Goal: Transaction & Acquisition: Download file/media

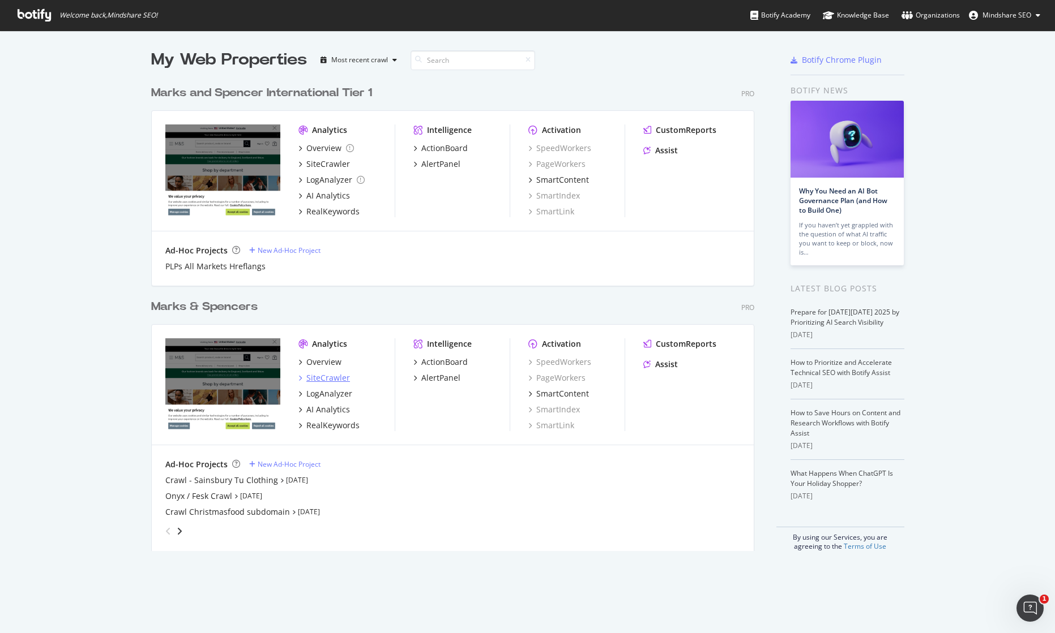
click at [335, 375] on div "SiteCrawler" at bounding box center [328, 377] width 44 height 11
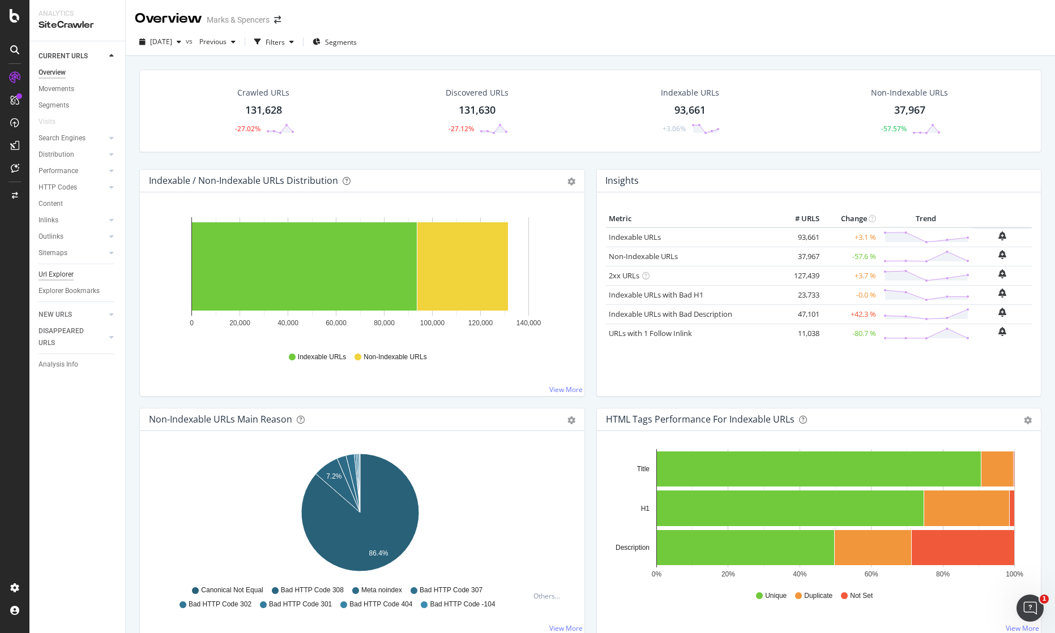
click at [57, 276] on div "Url Explorer" at bounding box center [55, 275] width 35 height 12
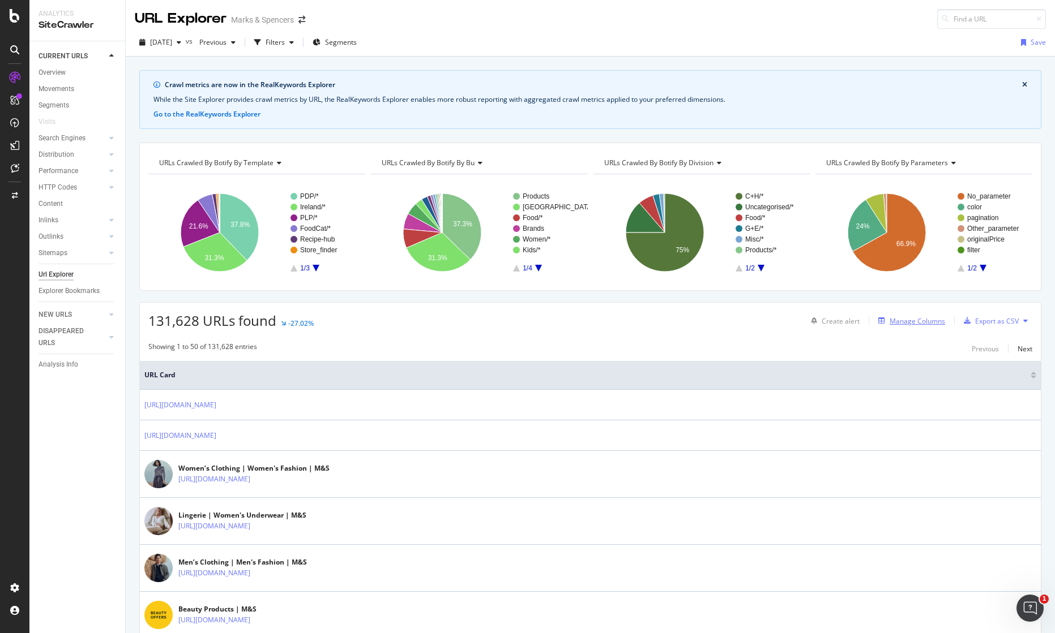
click at [914, 324] on div "Manage Columns" at bounding box center [916, 321] width 55 height 10
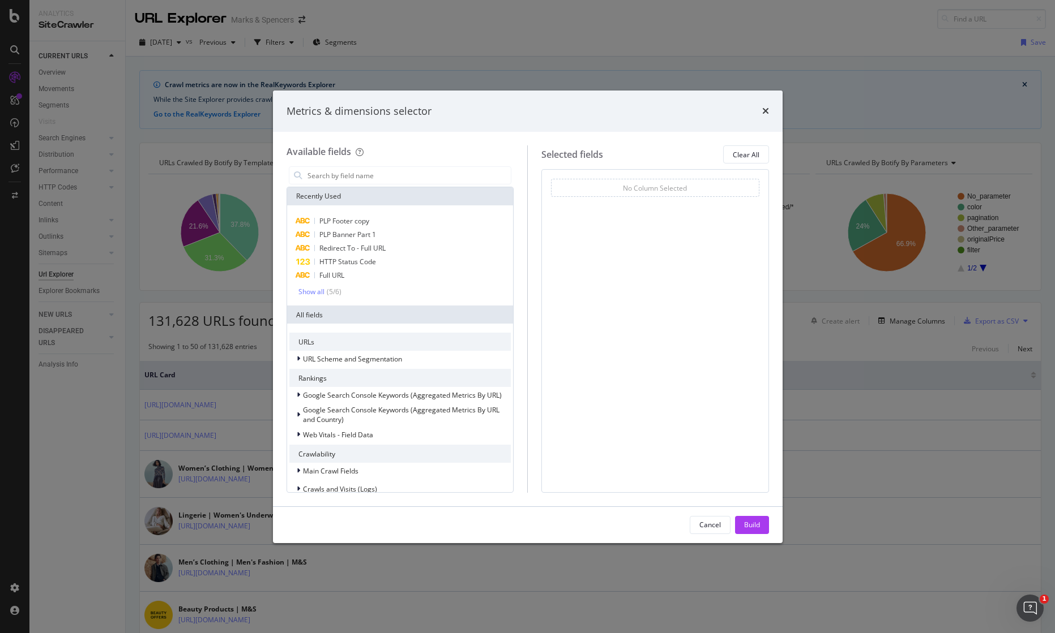
click at [757, 117] on div "Metrics & dimensions selector" at bounding box center [527, 111] width 482 height 15
click at [763, 113] on icon "times" at bounding box center [765, 110] width 7 height 9
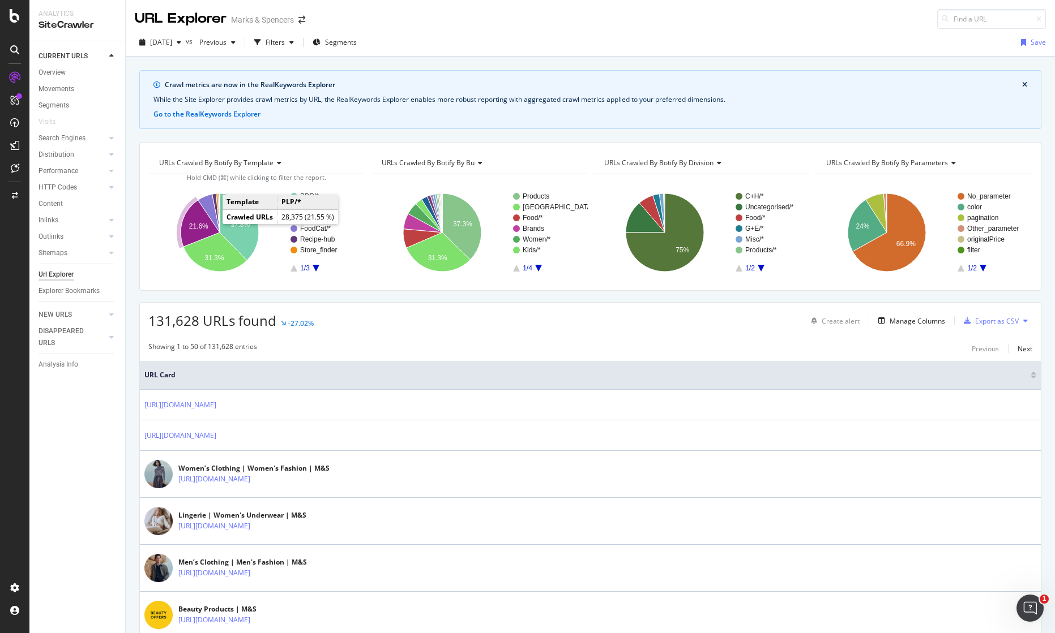
click at [202, 224] on text "21.6%" at bounding box center [198, 226] width 19 height 8
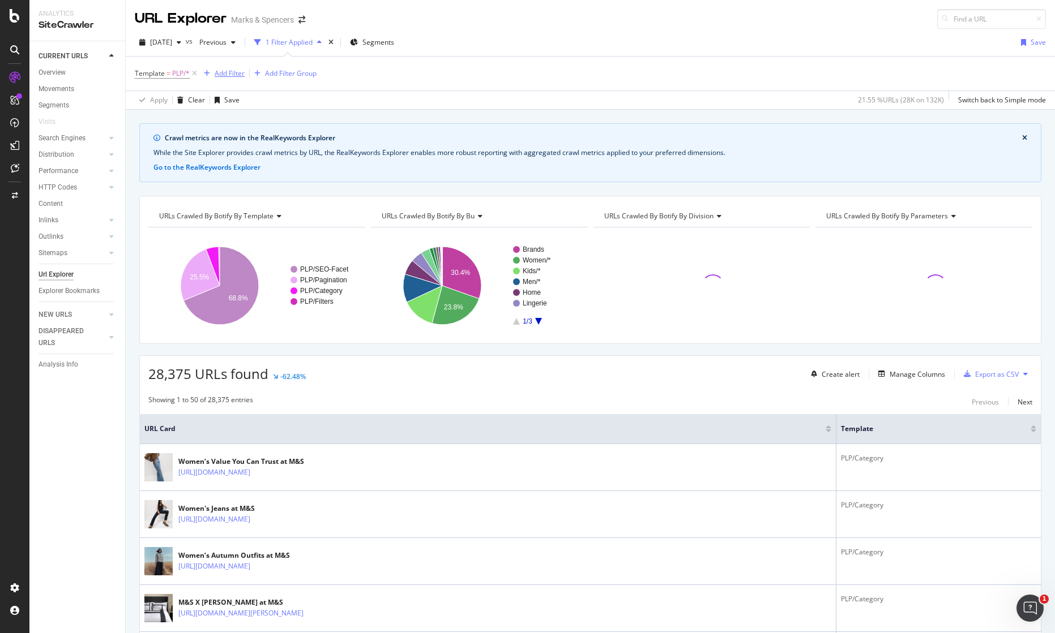
click at [224, 71] on div "Add Filter" at bounding box center [230, 73] width 30 height 10
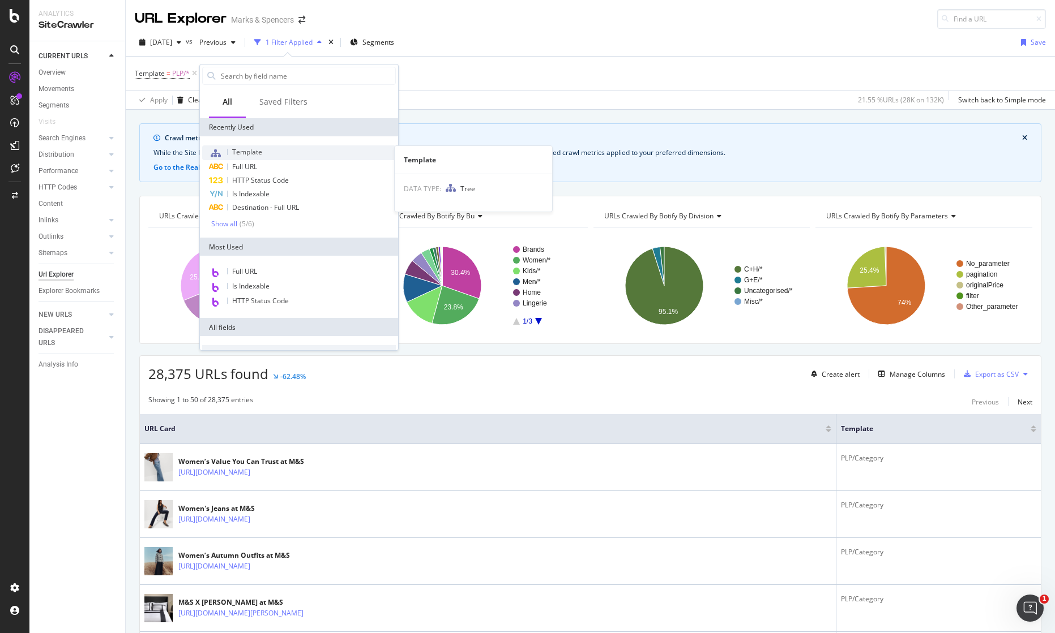
click at [246, 153] on span "Template" at bounding box center [247, 152] width 30 height 10
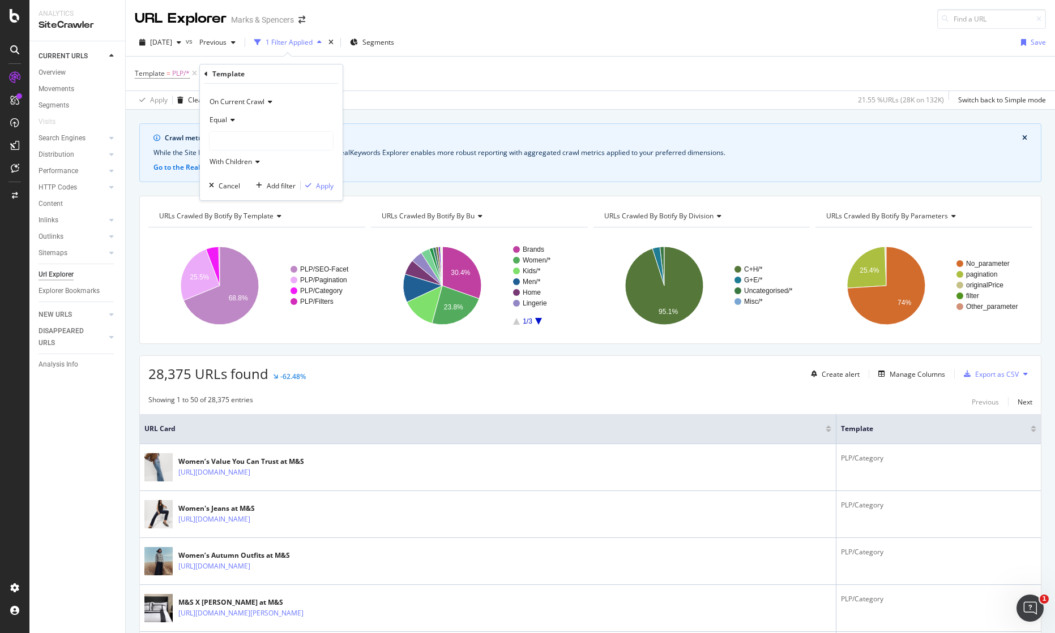
click at [228, 121] on icon at bounding box center [231, 120] width 8 height 7
drag, startPoint x: 286, startPoint y: 117, endPoint x: 268, endPoint y: 138, distance: 26.9
click at [285, 117] on div "Equal" at bounding box center [271, 120] width 125 height 18
click at [254, 148] on div at bounding box center [270, 141] width 123 height 18
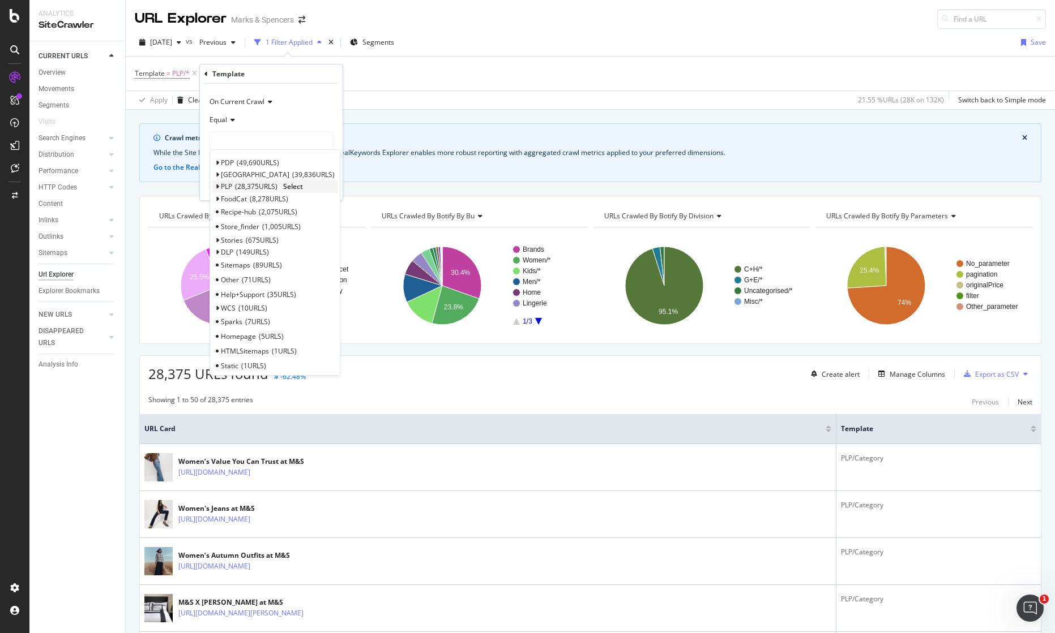
click at [216, 189] on icon at bounding box center [217, 186] width 4 height 7
click at [248, 227] on span "Category" at bounding box center [240, 230] width 29 height 10
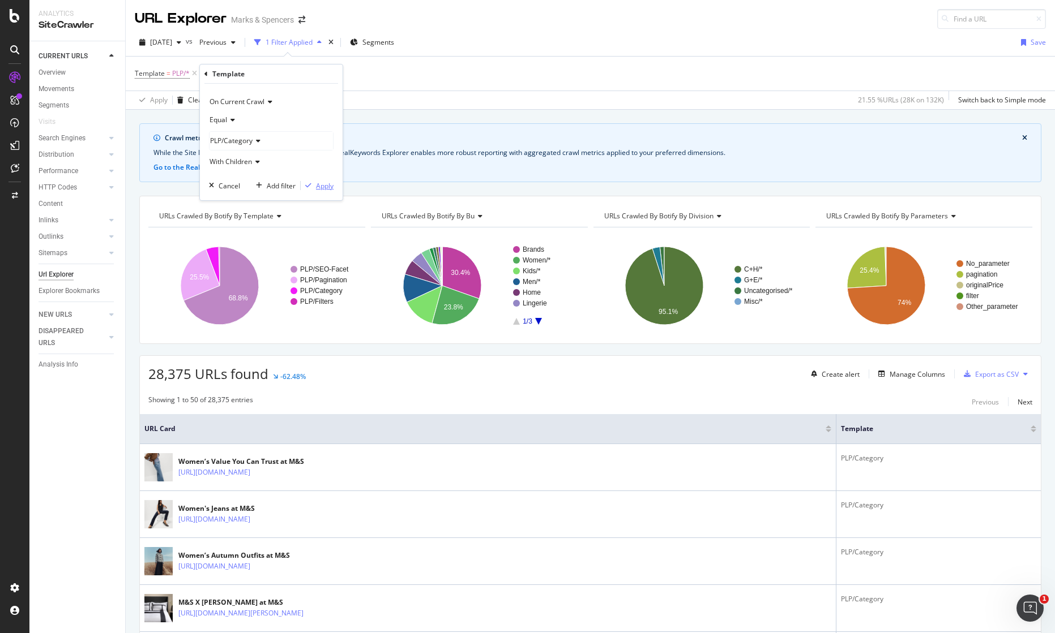
click at [323, 185] on div "Apply" at bounding box center [325, 186] width 18 height 10
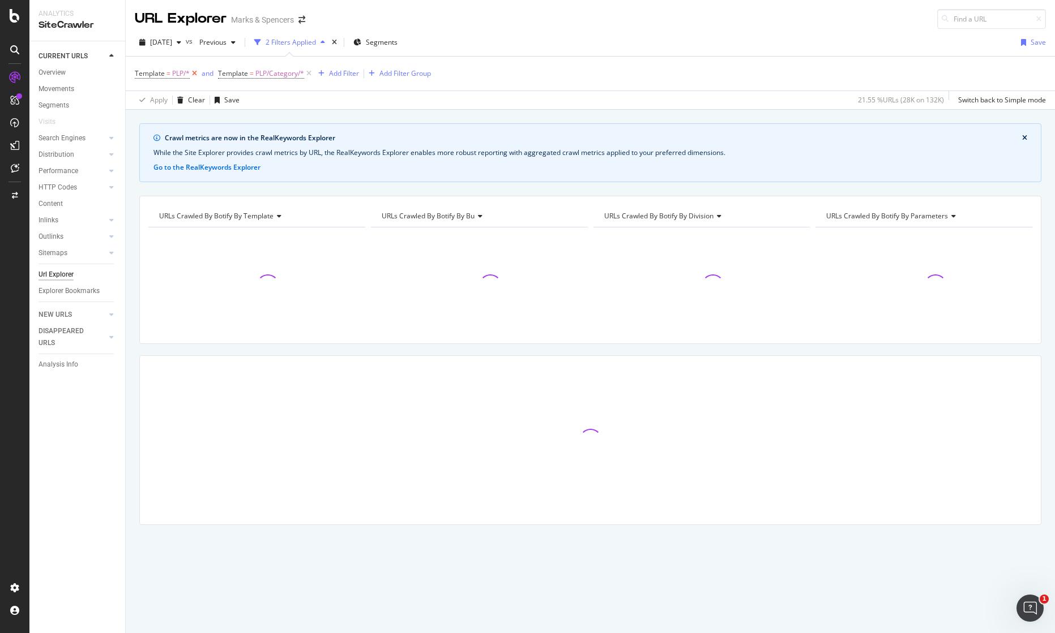
click at [195, 74] on icon at bounding box center [195, 73] width 10 height 11
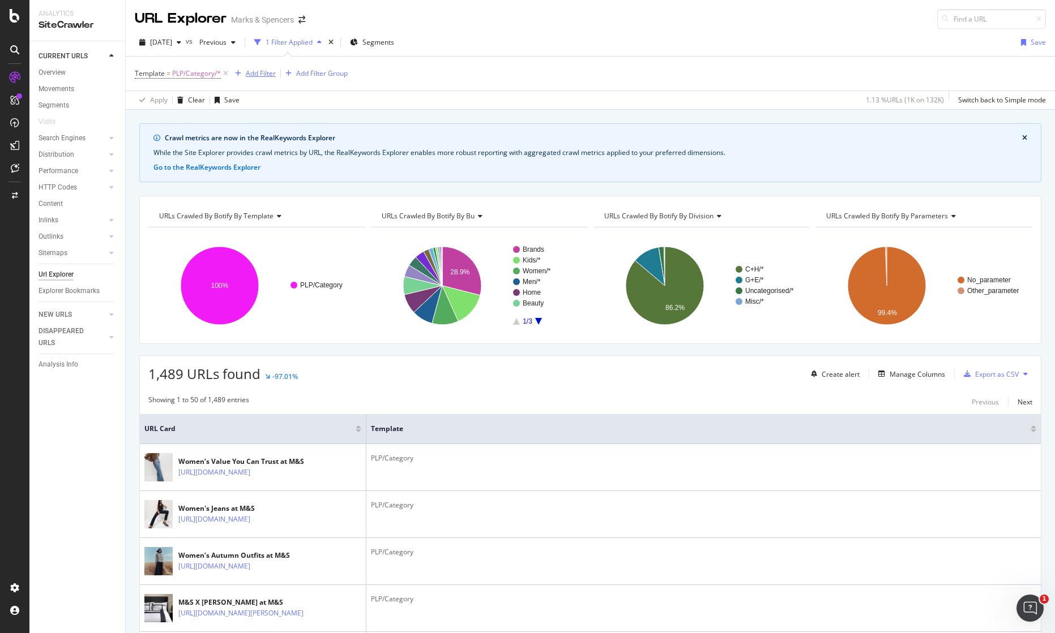
click at [266, 74] on div "Add Filter" at bounding box center [261, 73] width 30 height 10
click at [520, 85] on div "Template = PLP/Category/* Add Filter Add Filter Group" at bounding box center [590, 74] width 911 height 34
click at [920, 375] on div "Manage Columns" at bounding box center [916, 375] width 55 height 10
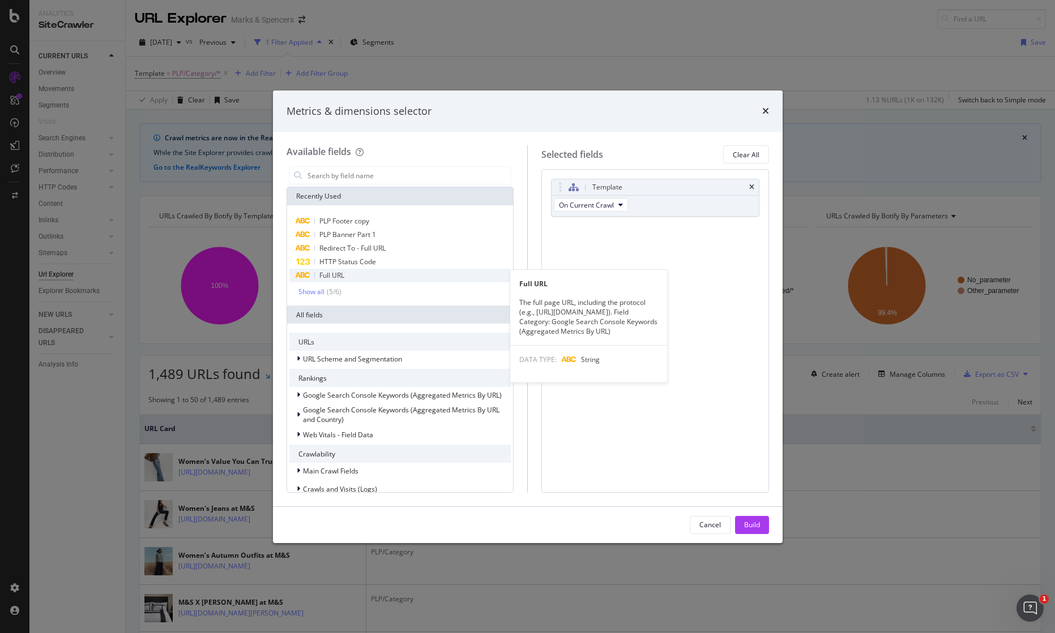
click at [353, 275] on div "Full URL" at bounding box center [400, 276] width 222 height 14
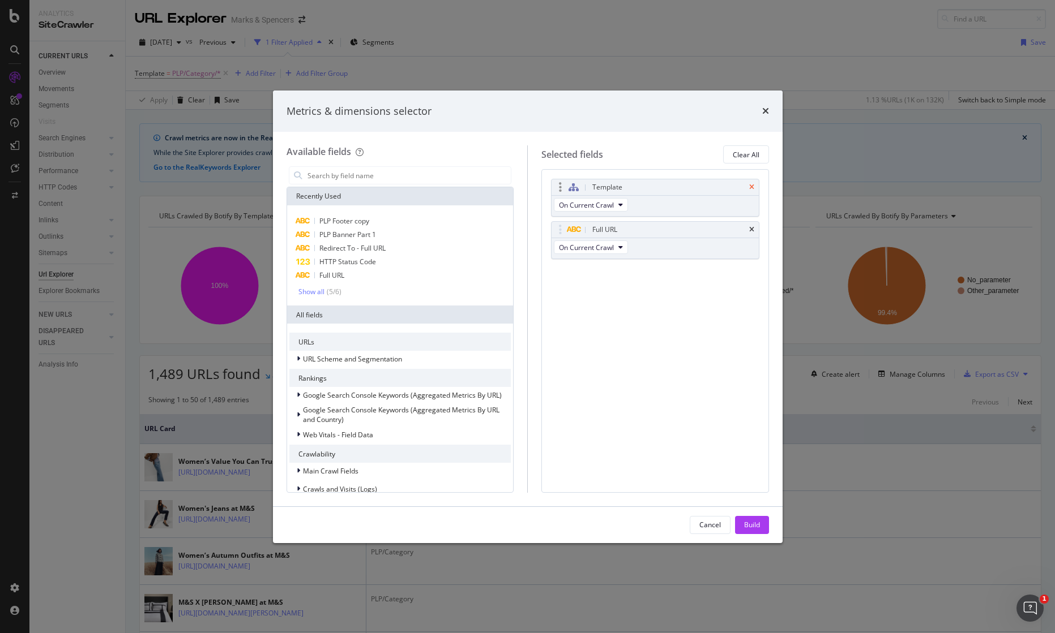
click at [753, 186] on icon "times" at bounding box center [751, 187] width 5 height 7
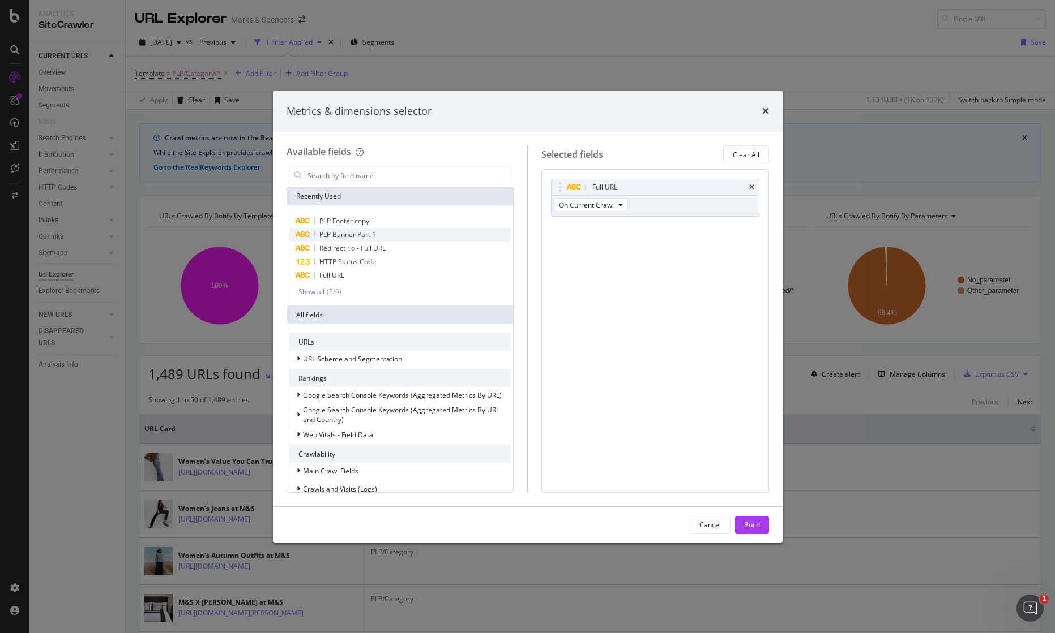
click at [349, 233] on span "PLP Banner Part 1" at bounding box center [347, 235] width 57 height 10
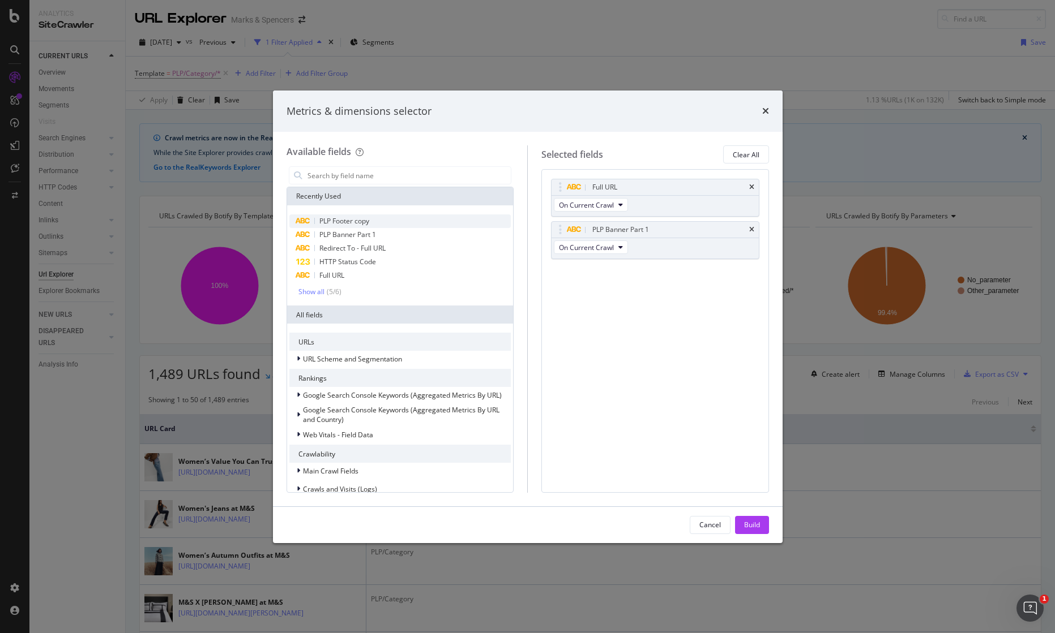
click at [354, 219] on span "PLP Footer copy" at bounding box center [344, 221] width 50 height 10
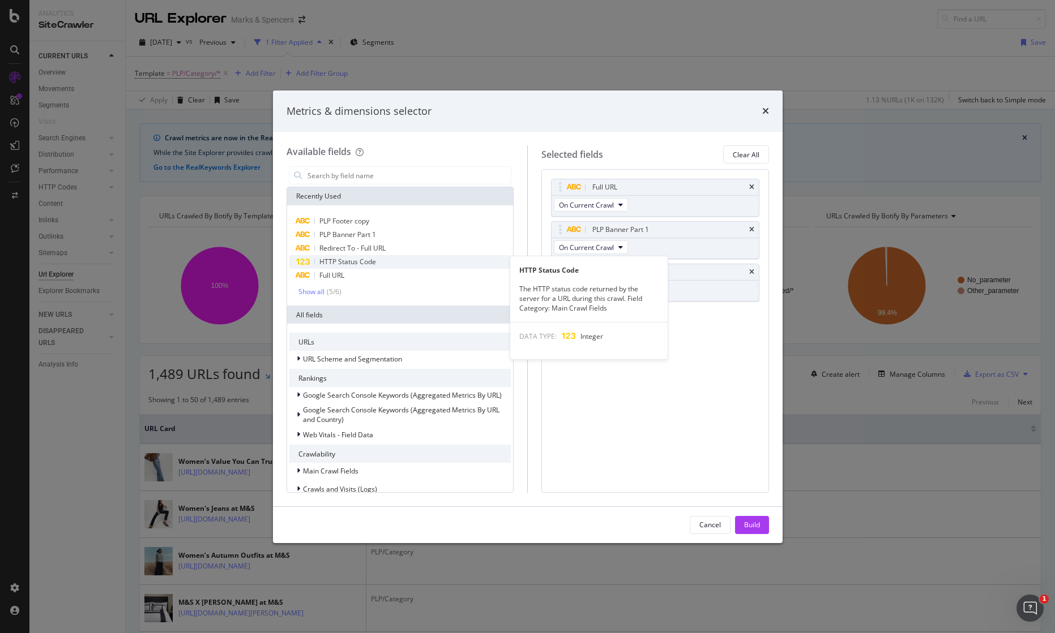
click at [357, 260] on span "HTTP Status Code" at bounding box center [347, 262] width 57 height 10
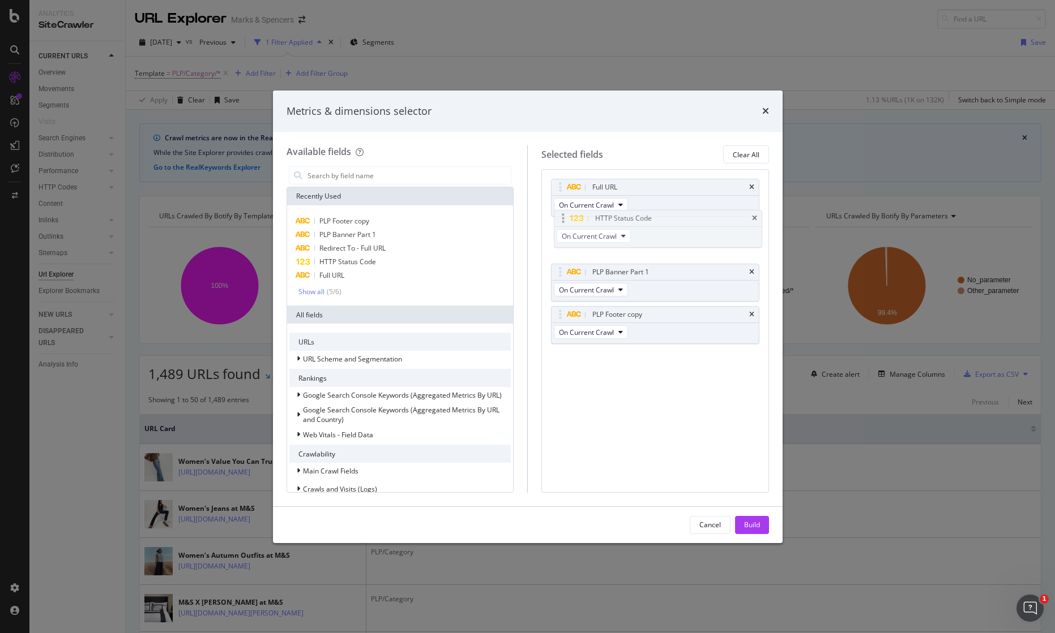
drag, startPoint x: 673, startPoint y: 318, endPoint x: 676, endPoint y: 222, distance: 96.3
click at [676, 222] on body "Analytics SiteCrawler CURRENT URLS Overview Movements Segments Visits Search En…" at bounding box center [527, 316] width 1055 height 633
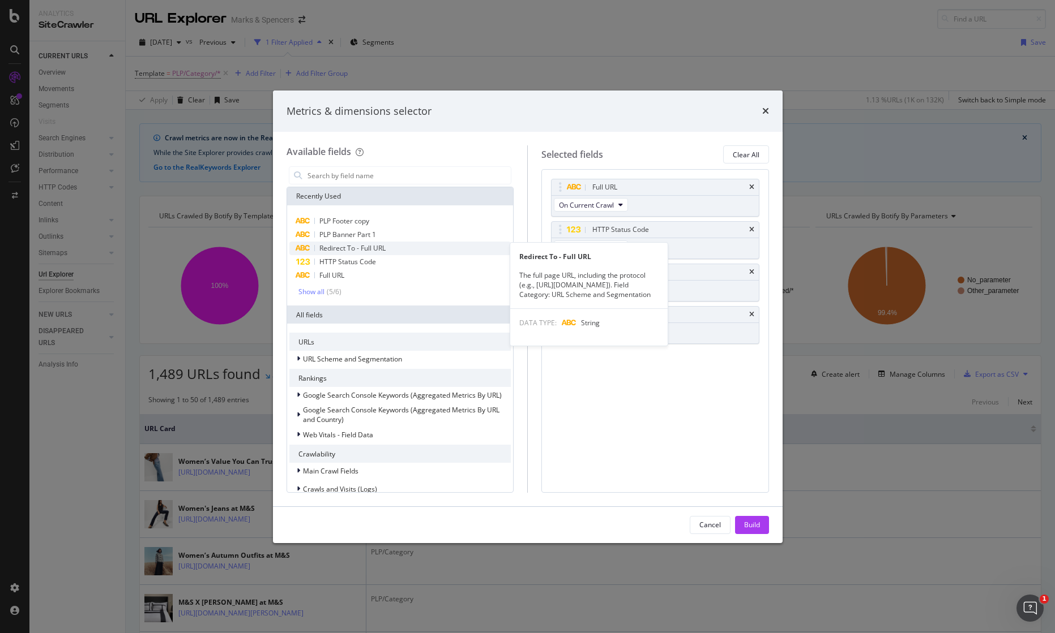
click at [361, 247] on span "Redirect To - Full URL" at bounding box center [352, 248] width 66 height 10
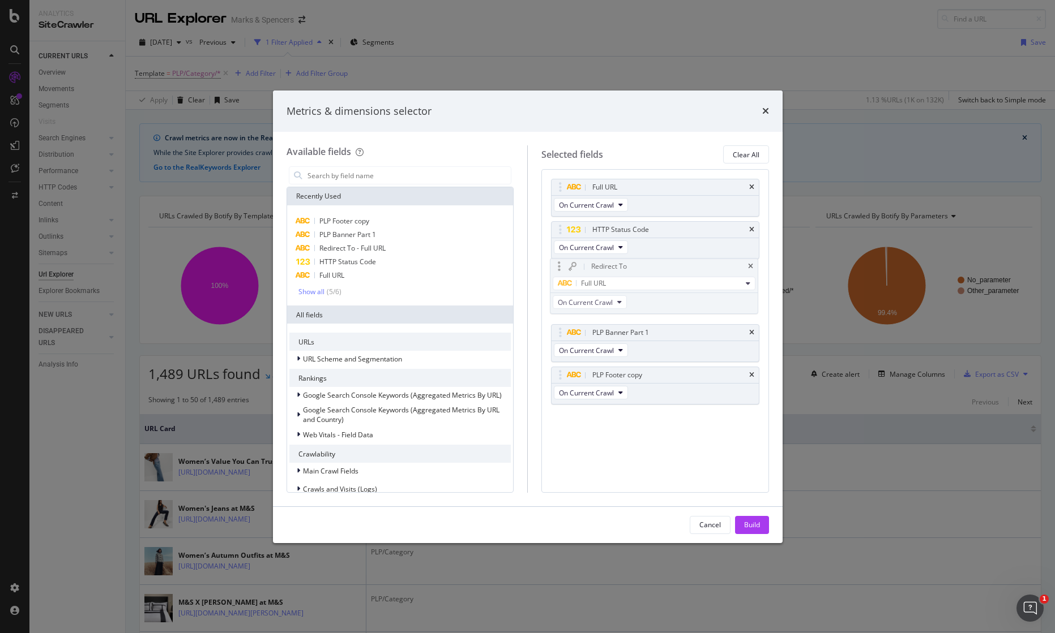
drag, startPoint x: 666, startPoint y: 362, endPoint x: 665, endPoint y: 271, distance: 90.6
click at [665, 271] on body "Analytics SiteCrawler CURRENT URLS Overview Movements Segments Visits Search En…" at bounding box center [527, 316] width 1055 height 633
click at [752, 272] on icon "times" at bounding box center [751, 272] width 5 height 7
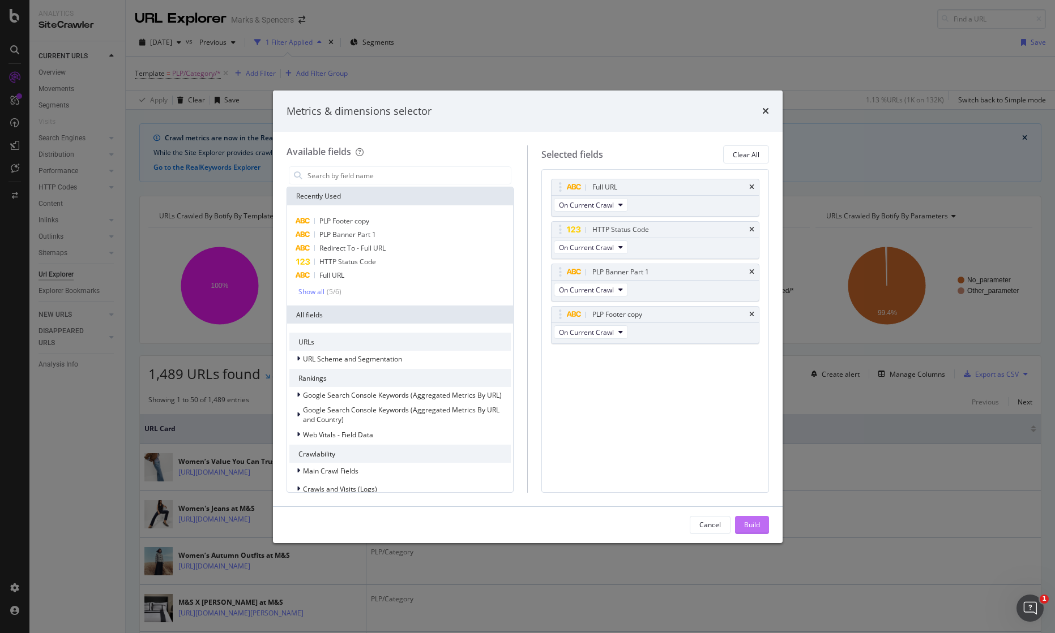
click at [763, 522] on button "Build" at bounding box center [752, 525] width 34 height 18
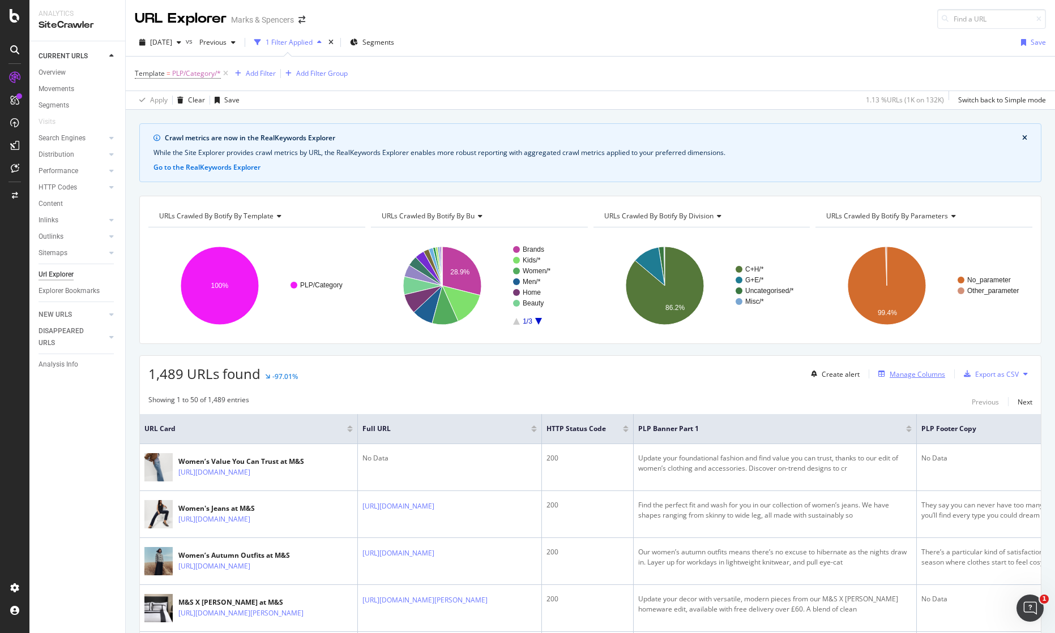
click at [914, 372] on div "Manage Columns" at bounding box center [916, 375] width 55 height 10
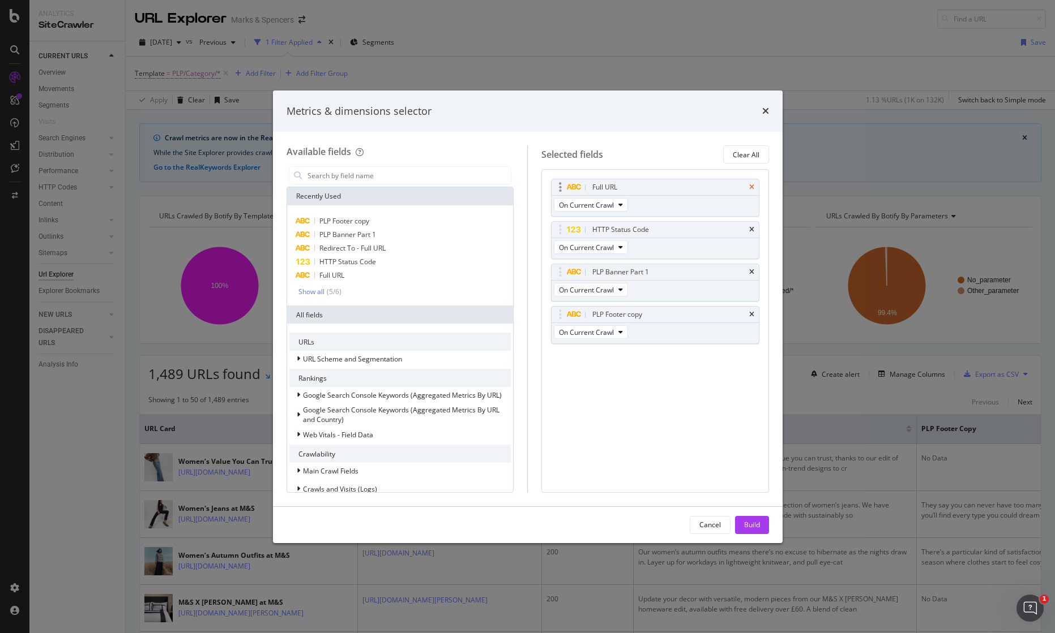
click at [752, 185] on icon "times" at bounding box center [751, 187] width 5 height 7
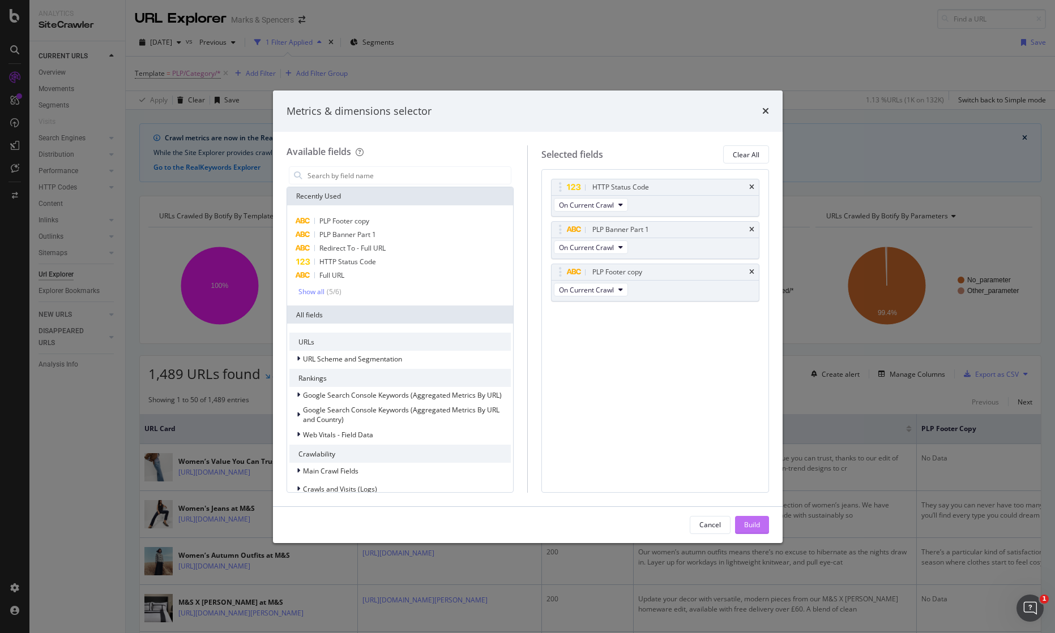
click at [763, 524] on button "Build" at bounding box center [752, 525] width 34 height 18
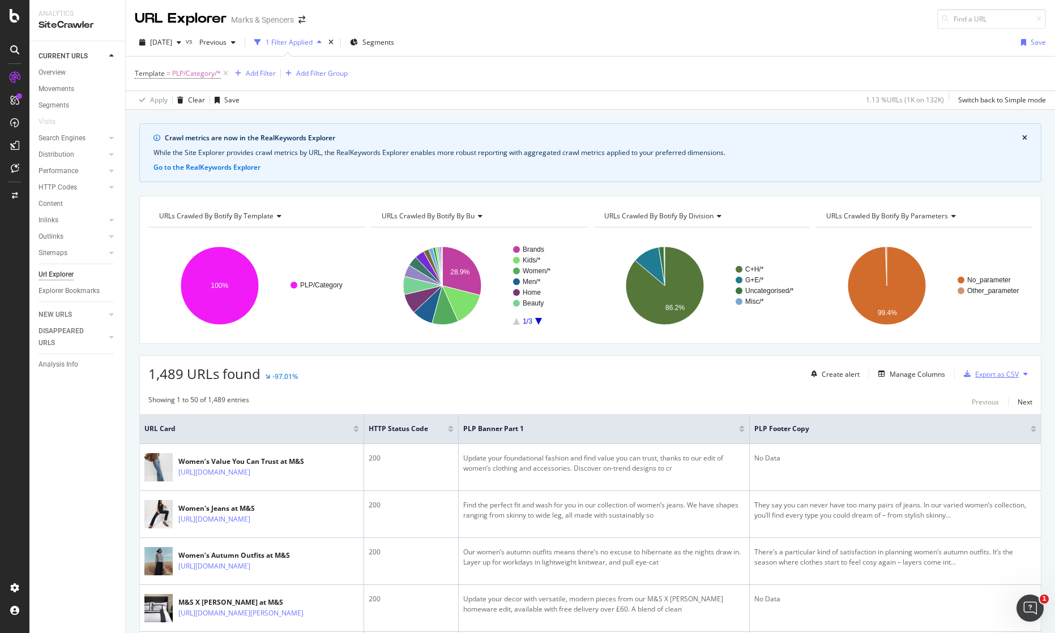
click at [995, 376] on div "Export as CSV" at bounding box center [997, 375] width 44 height 10
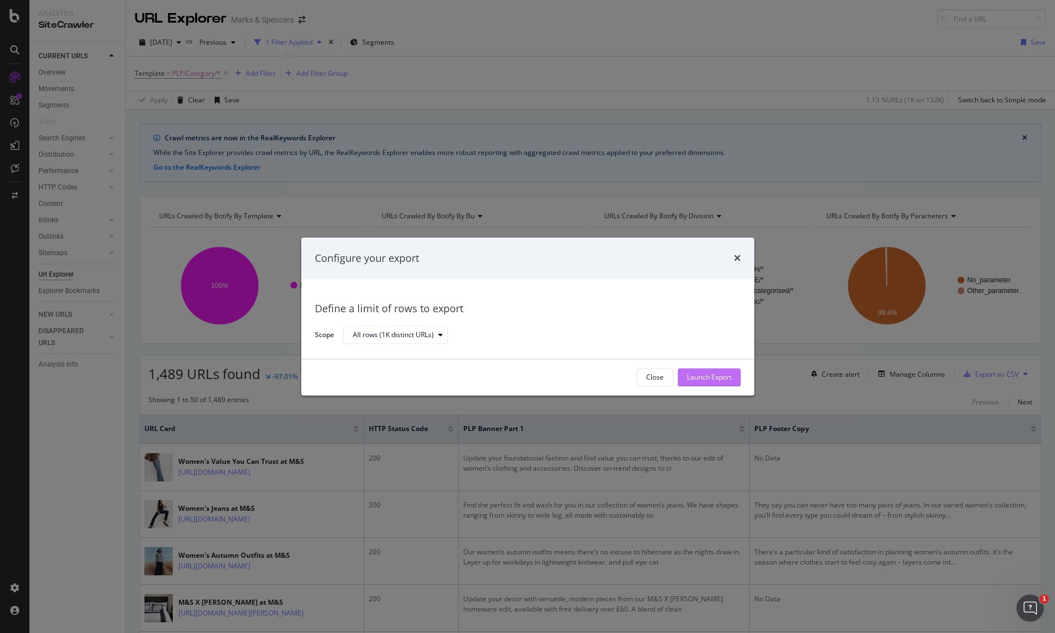
click at [730, 381] on div "Launch Export" at bounding box center [709, 378] width 45 height 10
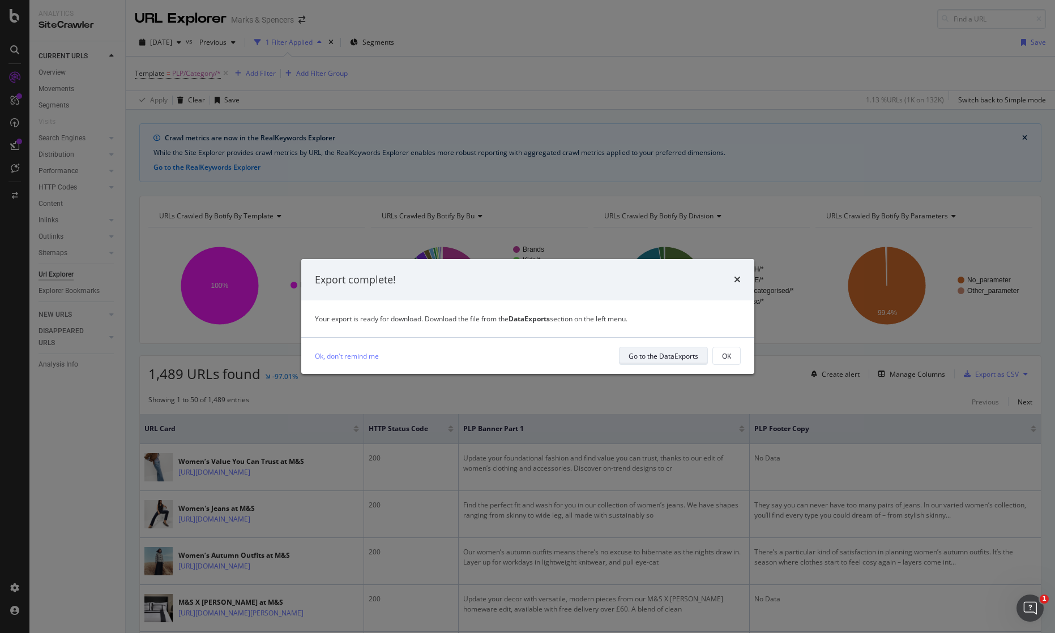
click at [690, 354] on div "Go to the DataExports" at bounding box center [663, 357] width 70 height 10
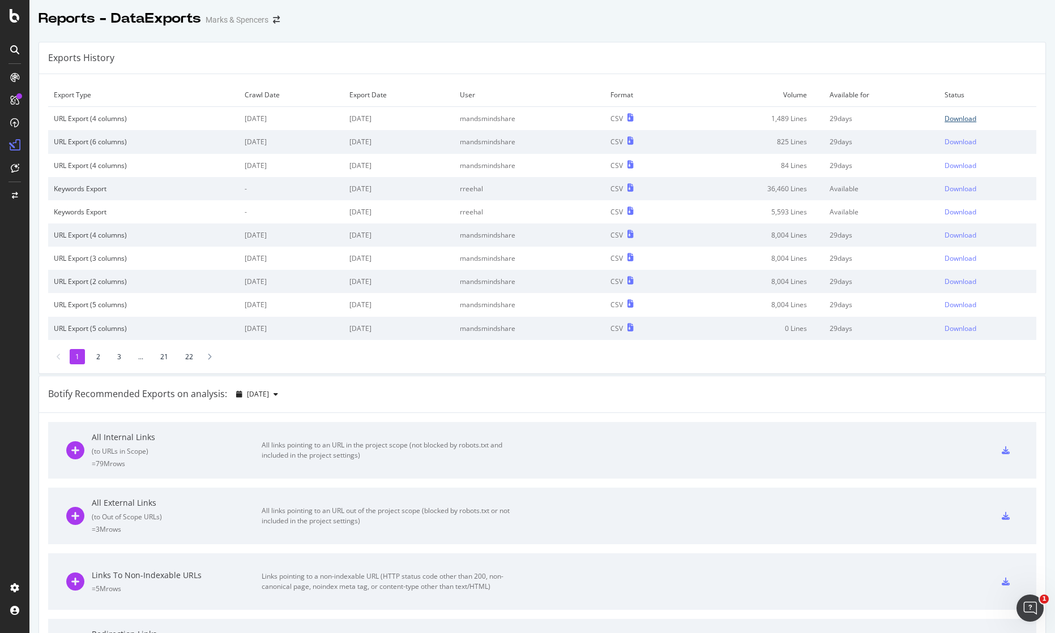
click at [958, 119] on div "Download" at bounding box center [960, 119] width 32 height 10
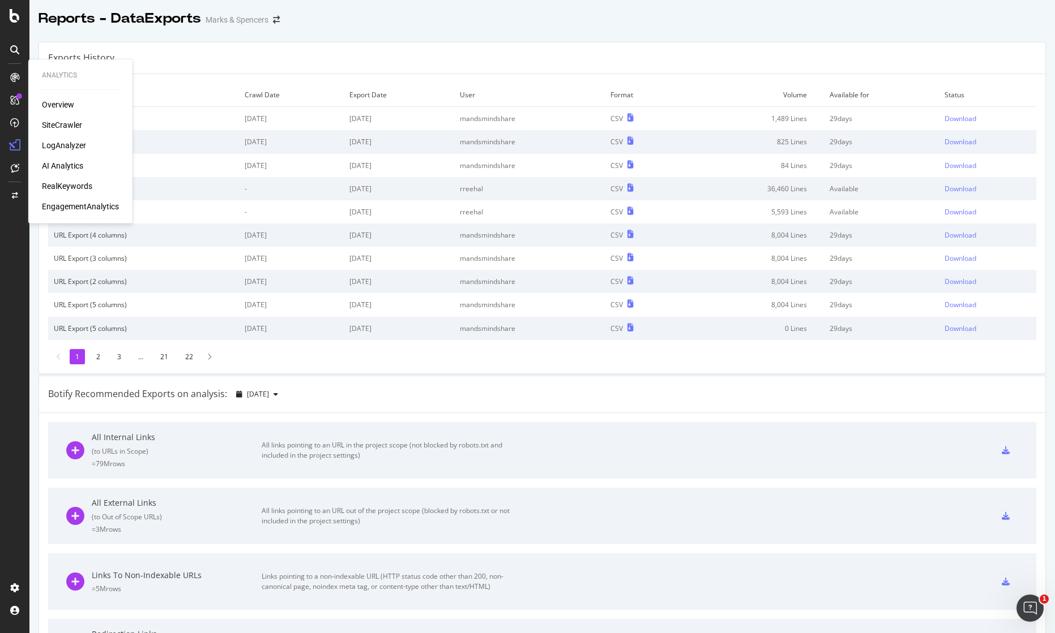
click at [54, 129] on div "SiteCrawler" at bounding box center [62, 124] width 40 height 11
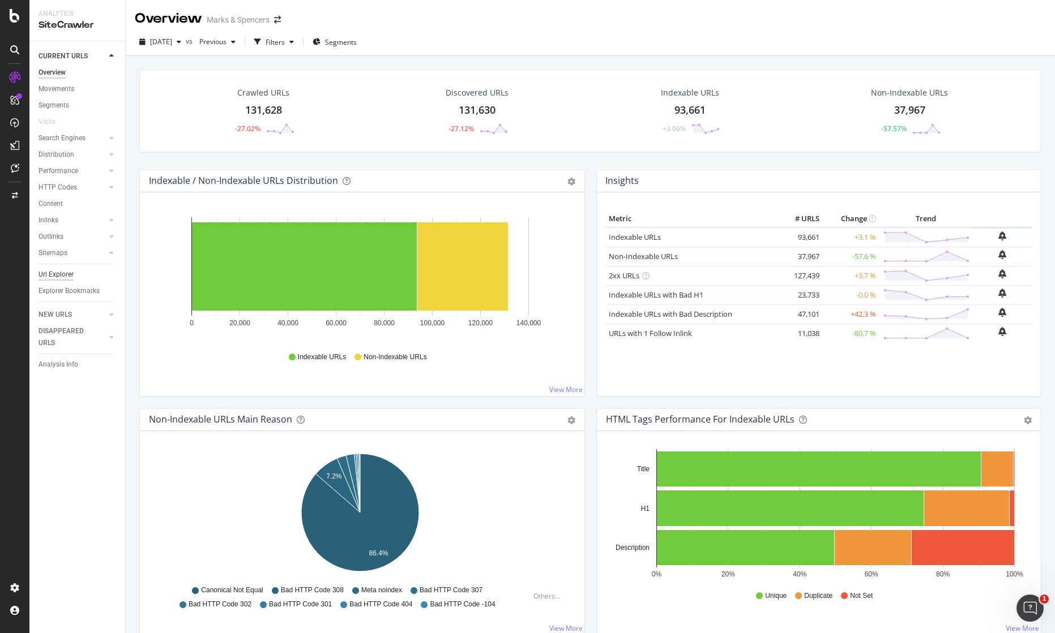
click at [58, 279] on div "Url Explorer" at bounding box center [55, 275] width 35 height 12
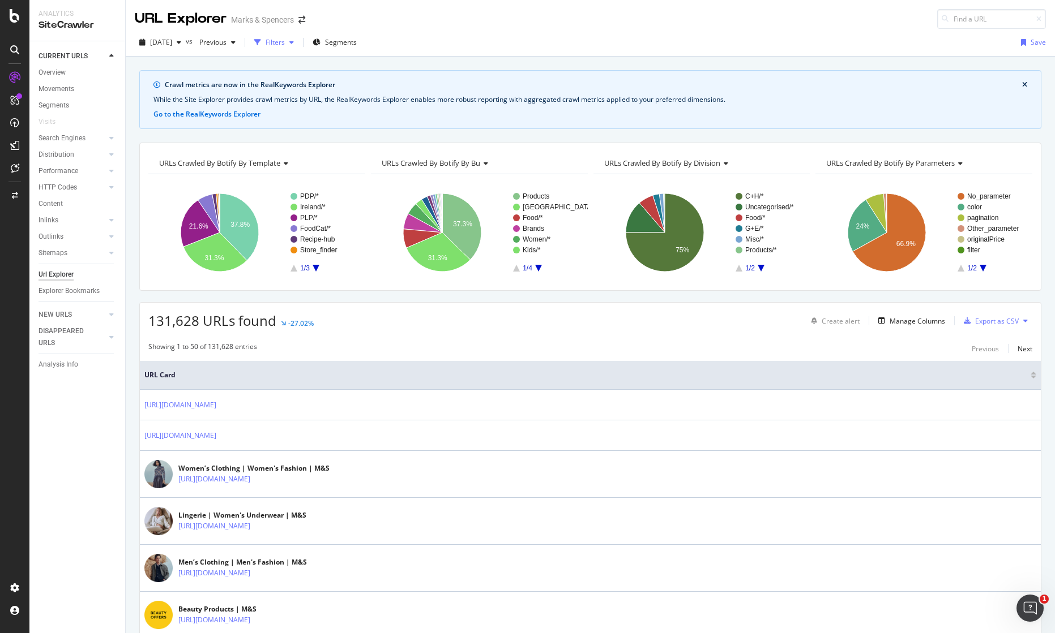
click at [285, 45] on div "Filters" at bounding box center [274, 42] width 19 height 10
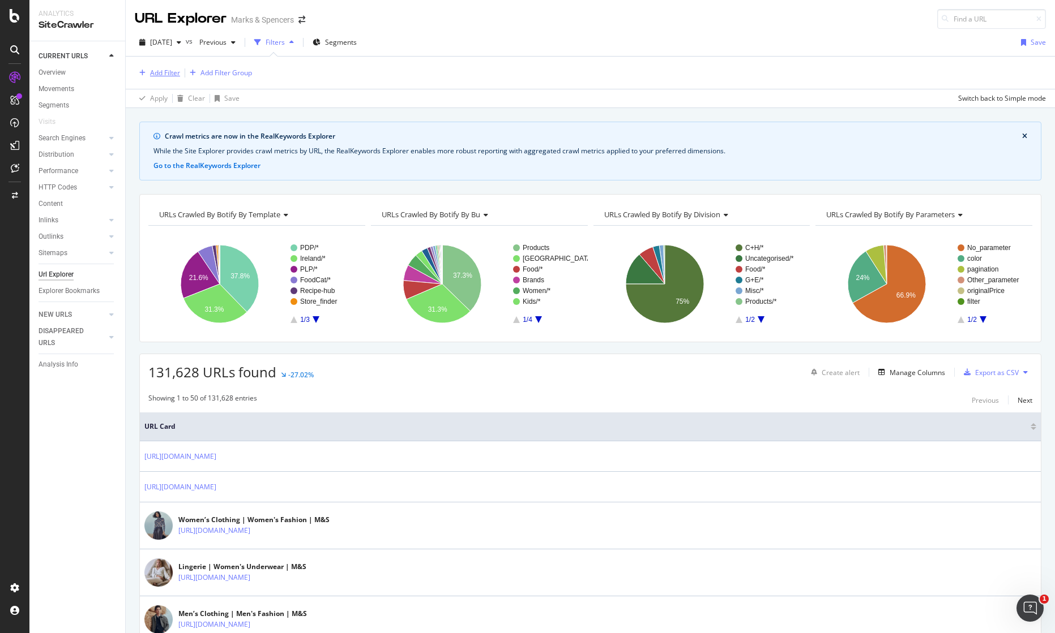
click at [167, 68] on div "Add Filter" at bounding box center [165, 73] width 30 height 10
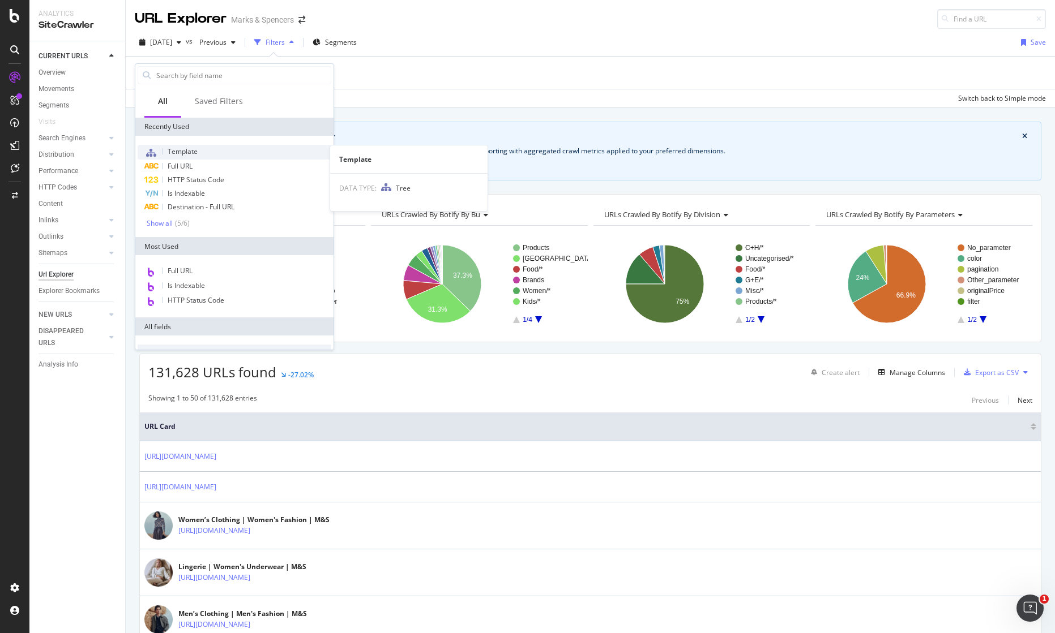
click at [185, 152] on span "Template" at bounding box center [183, 152] width 30 height 10
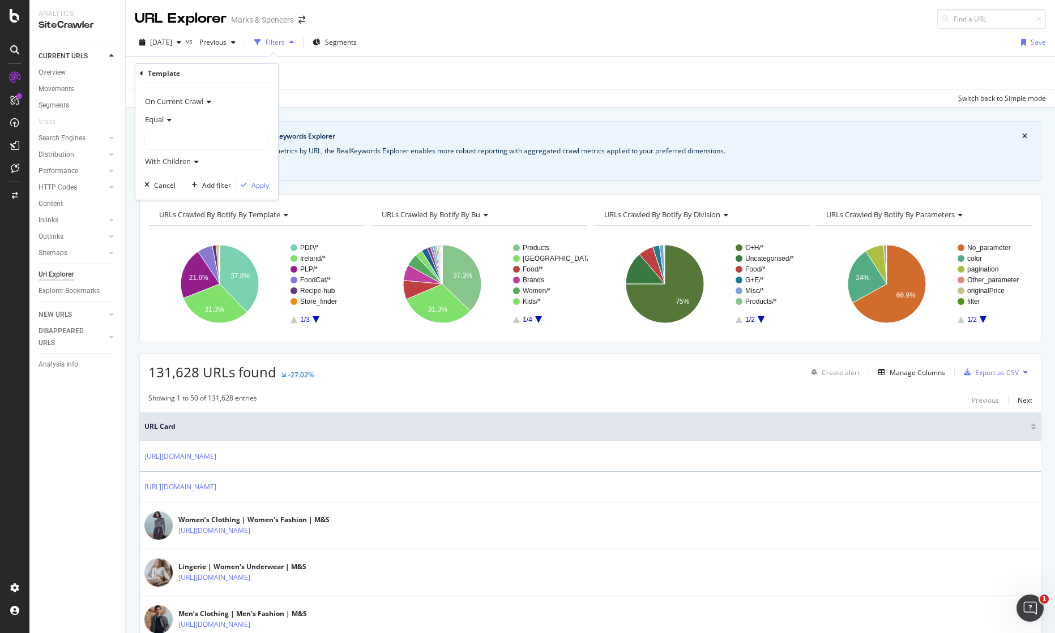
click at [170, 136] on div at bounding box center [206, 140] width 123 height 18
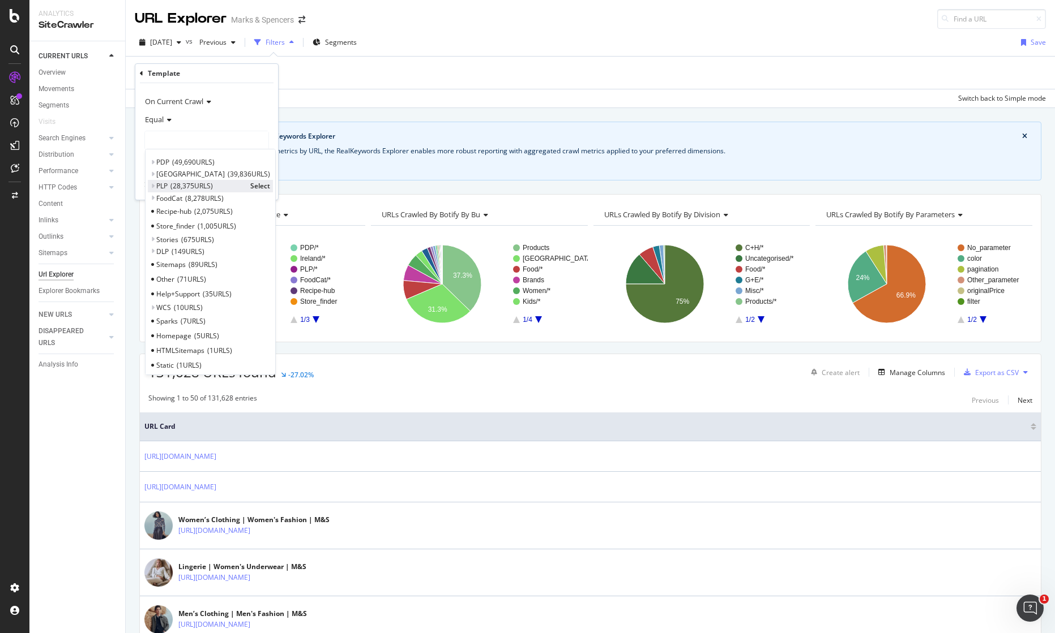
click at [153, 186] on icon at bounding box center [153, 186] width 4 height 7
click at [175, 200] on span "SEO-Facet" at bounding box center [178, 200] width 32 height 10
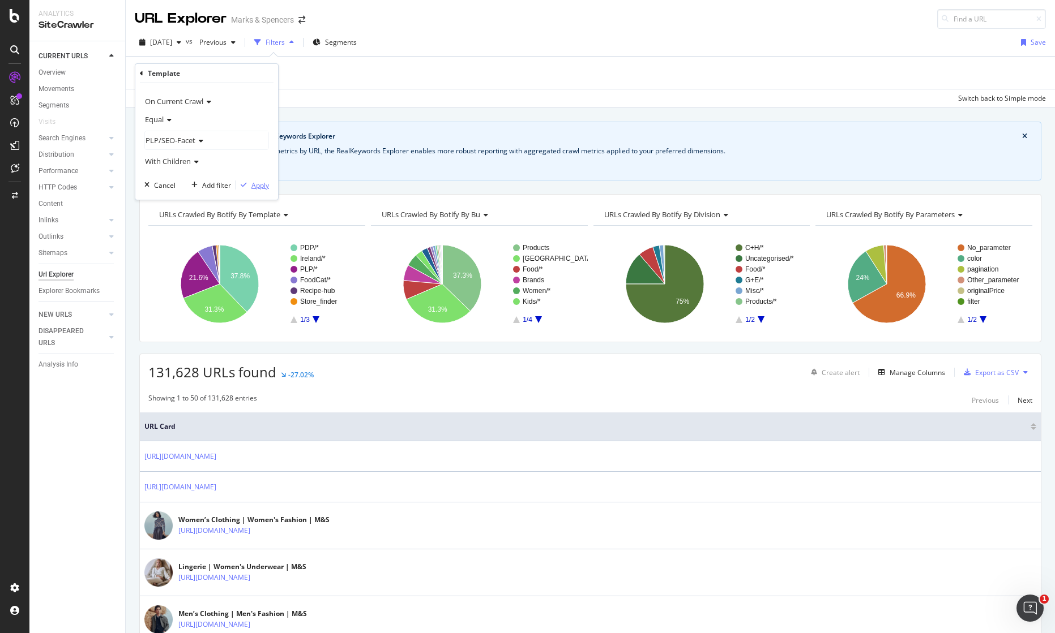
click at [262, 183] on div "Apply" at bounding box center [260, 186] width 18 height 10
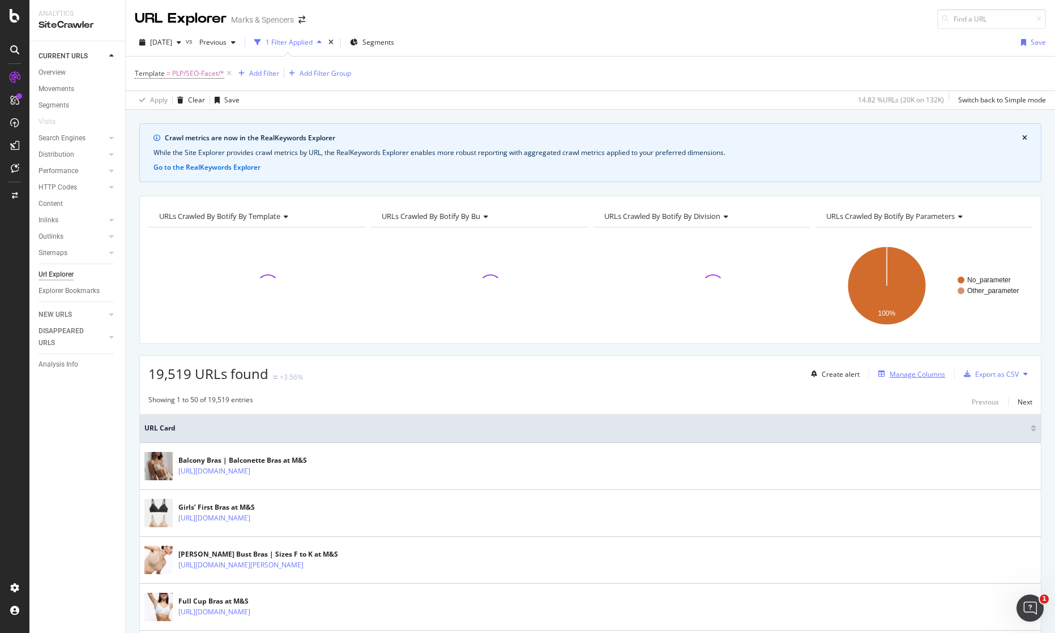
click at [920, 372] on div "Manage Columns" at bounding box center [916, 375] width 55 height 10
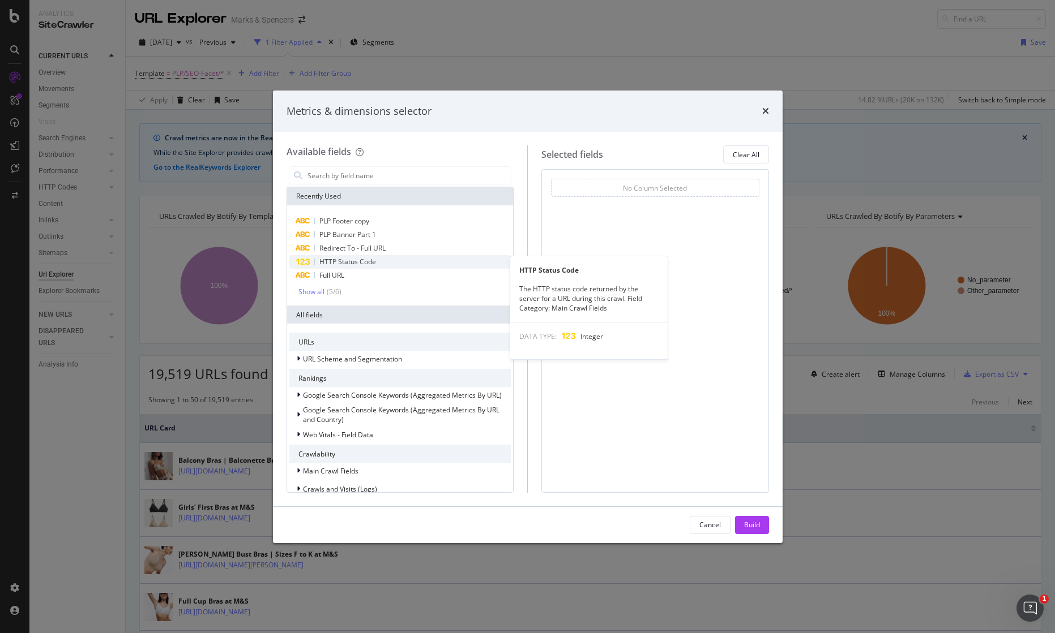
click at [357, 263] on span "HTTP Status Code" at bounding box center [347, 262] width 57 height 10
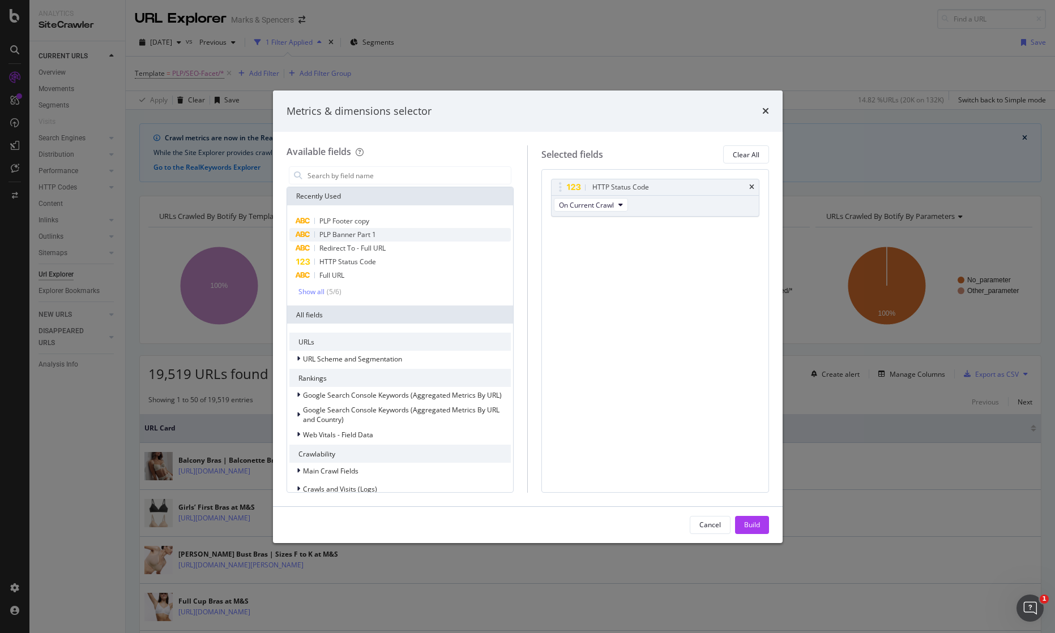
click at [364, 233] on span "PLP Banner Part 1" at bounding box center [347, 235] width 57 height 10
click at [366, 221] on span "PLP Footer copy" at bounding box center [344, 221] width 50 height 10
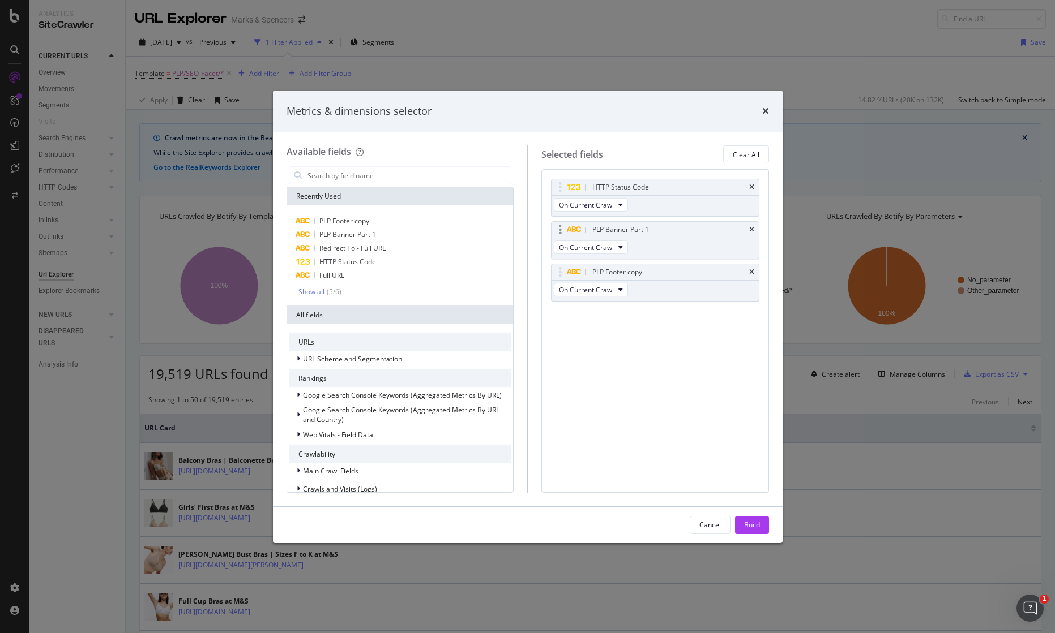
click at [753, 185] on icon "times" at bounding box center [751, 187] width 5 height 7
click at [757, 530] on div "Build" at bounding box center [752, 525] width 16 height 17
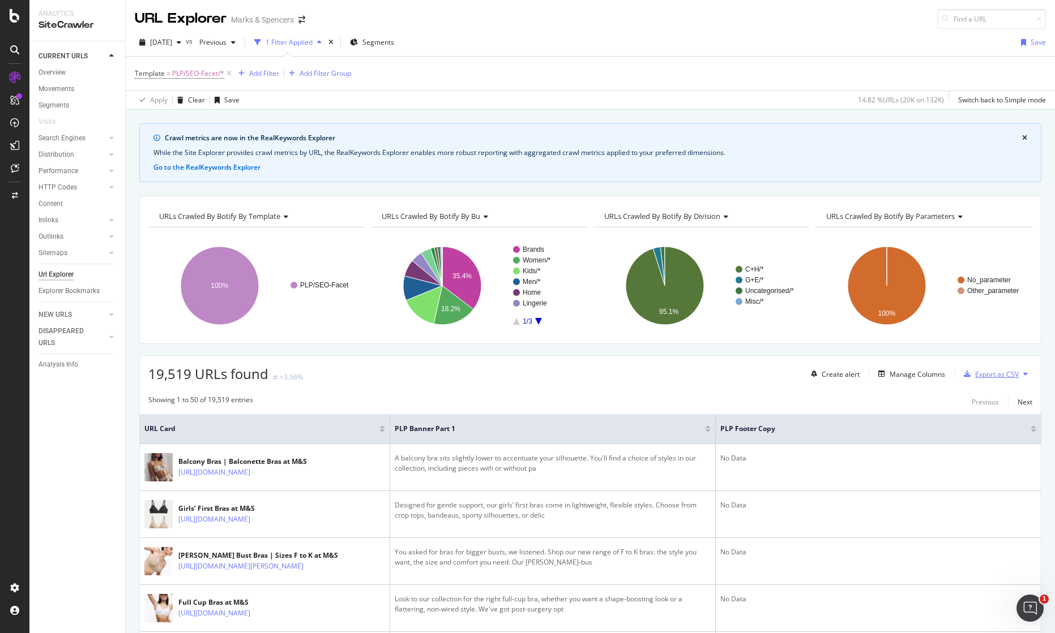
click at [1004, 372] on div "Export as CSV" at bounding box center [997, 375] width 44 height 10
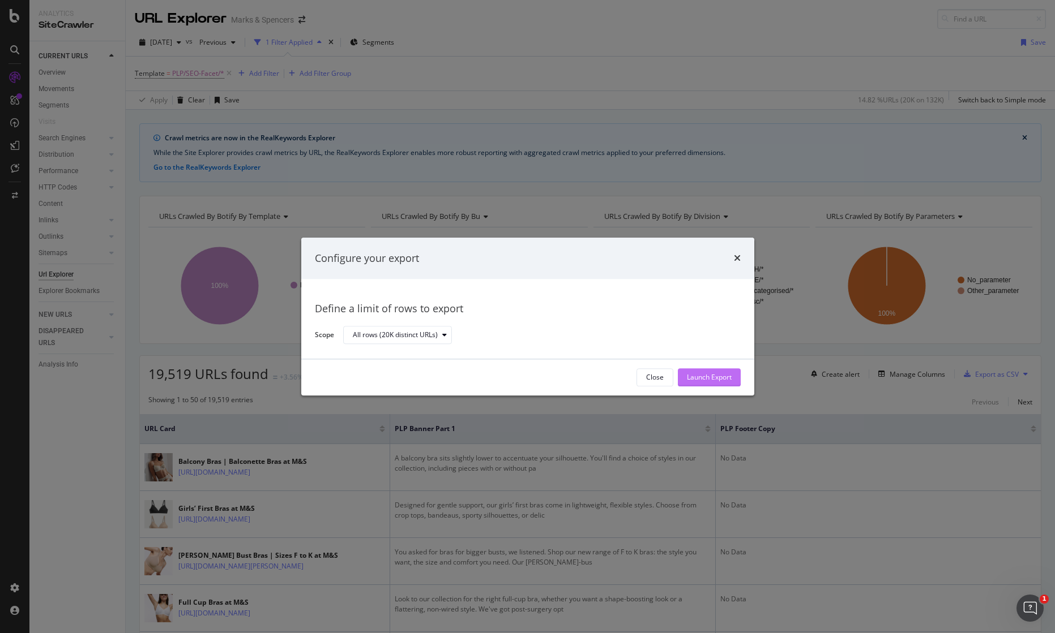
click at [720, 376] on div "Launch Export" at bounding box center [709, 378] width 45 height 10
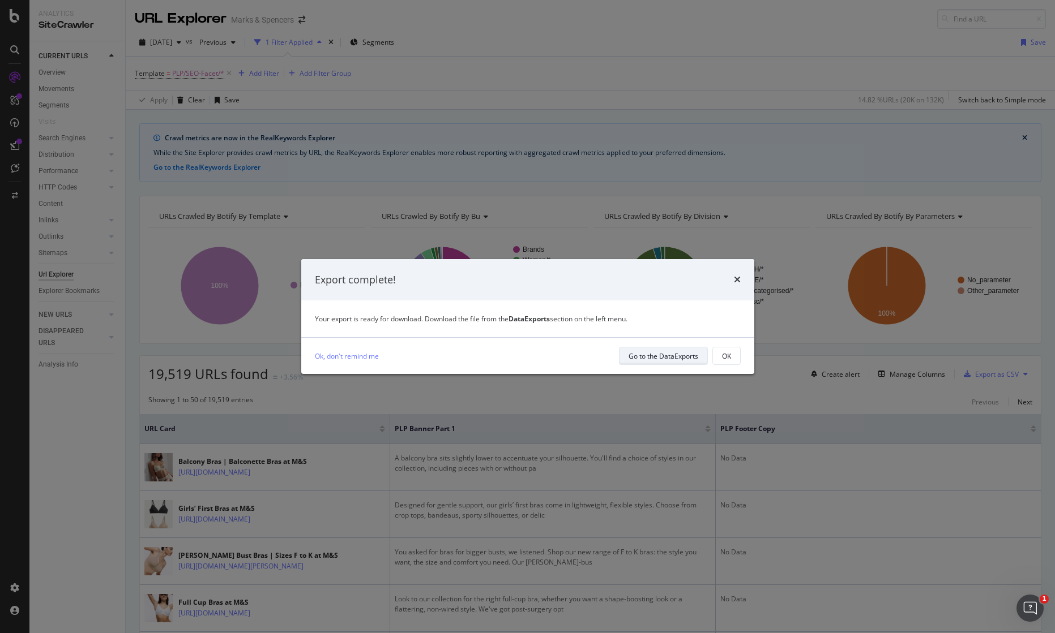
click at [665, 354] on div "Go to the DataExports" at bounding box center [663, 357] width 70 height 10
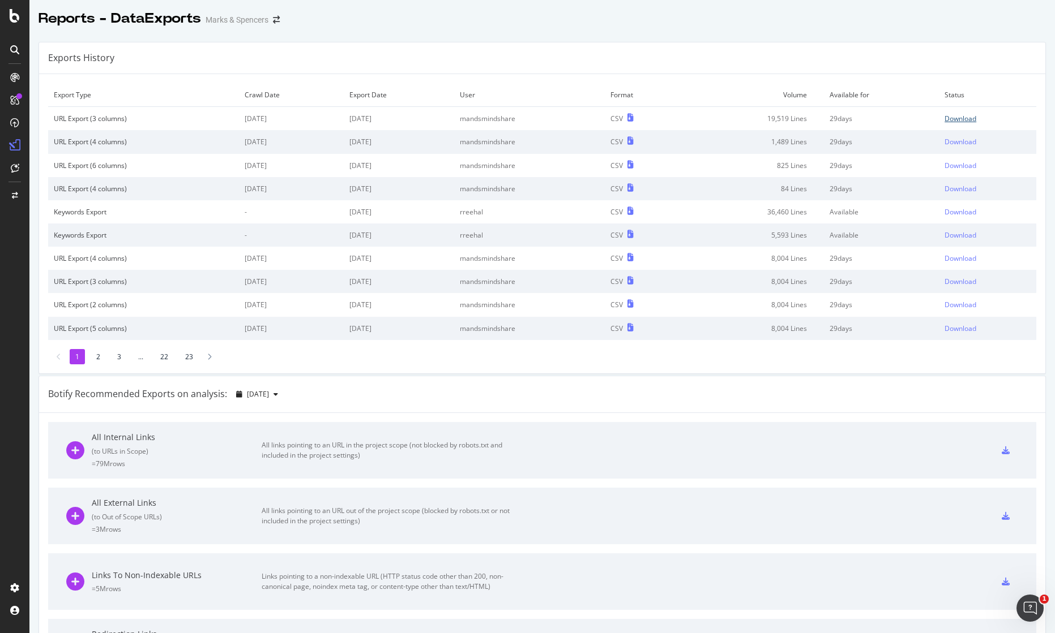
click at [950, 119] on div "Download" at bounding box center [960, 119] width 32 height 10
